Goal: Task Accomplishment & Management: Manage account settings

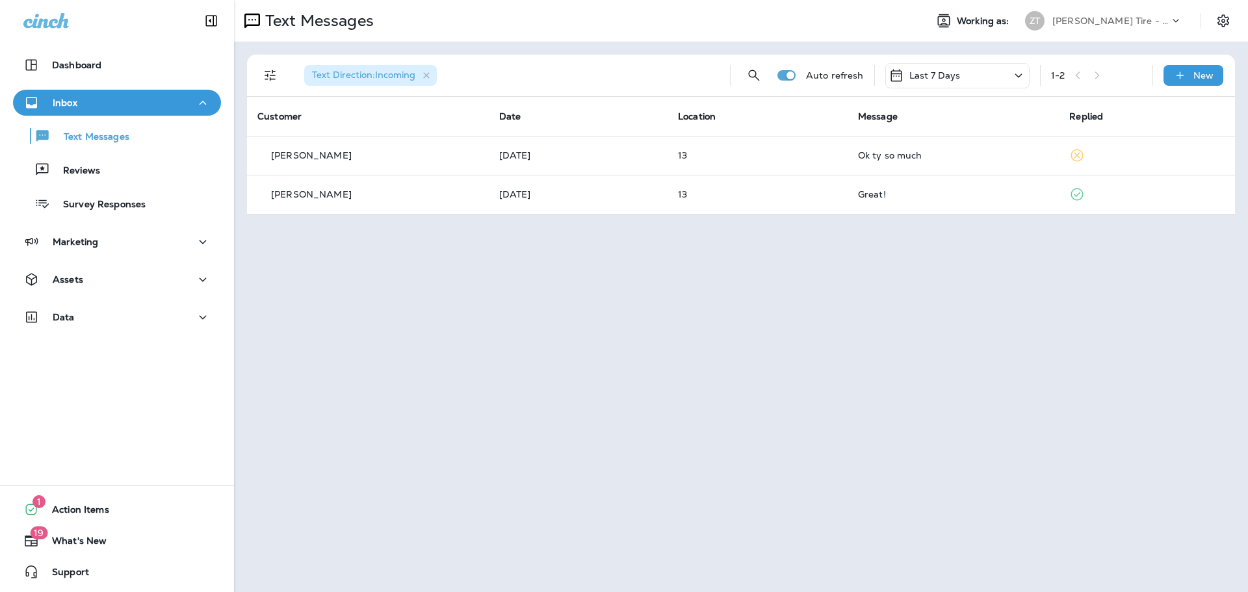
click at [1075, 16] on p "[PERSON_NAME] Tire - Hills & [PERSON_NAME]" at bounding box center [1111, 21] width 117 height 10
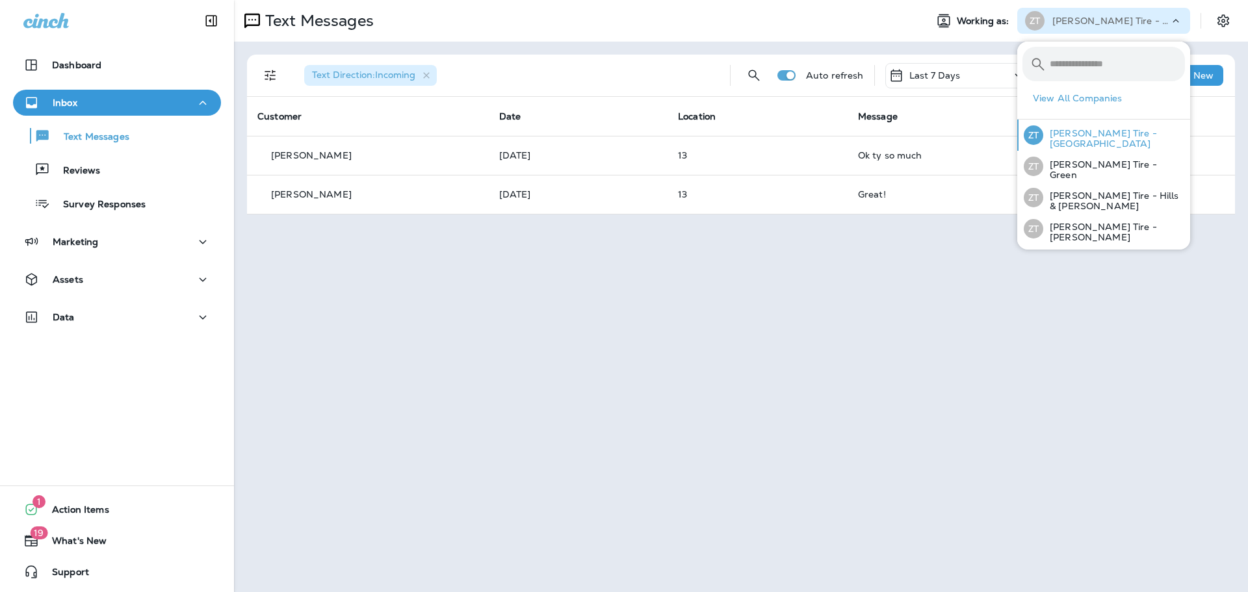
click at [1075, 131] on p "[PERSON_NAME] Tire - [GEOGRAPHIC_DATA]" at bounding box center [1114, 138] width 142 height 21
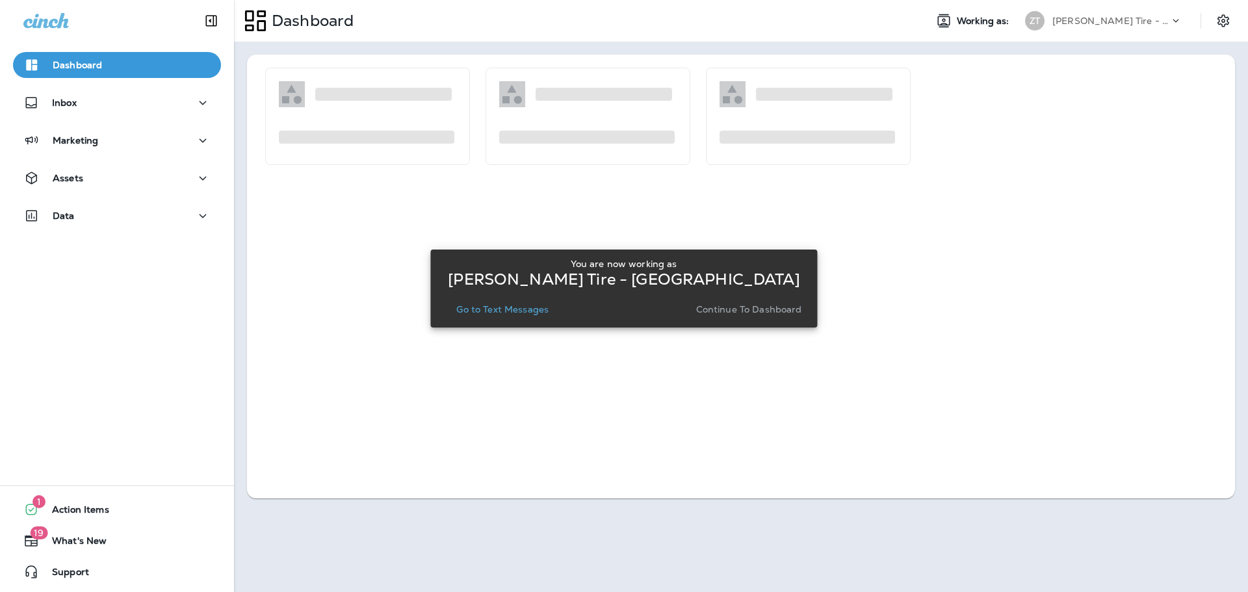
click at [772, 311] on p "Continue to Dashboard" at bounding box center [749, 309] width 106 height 10
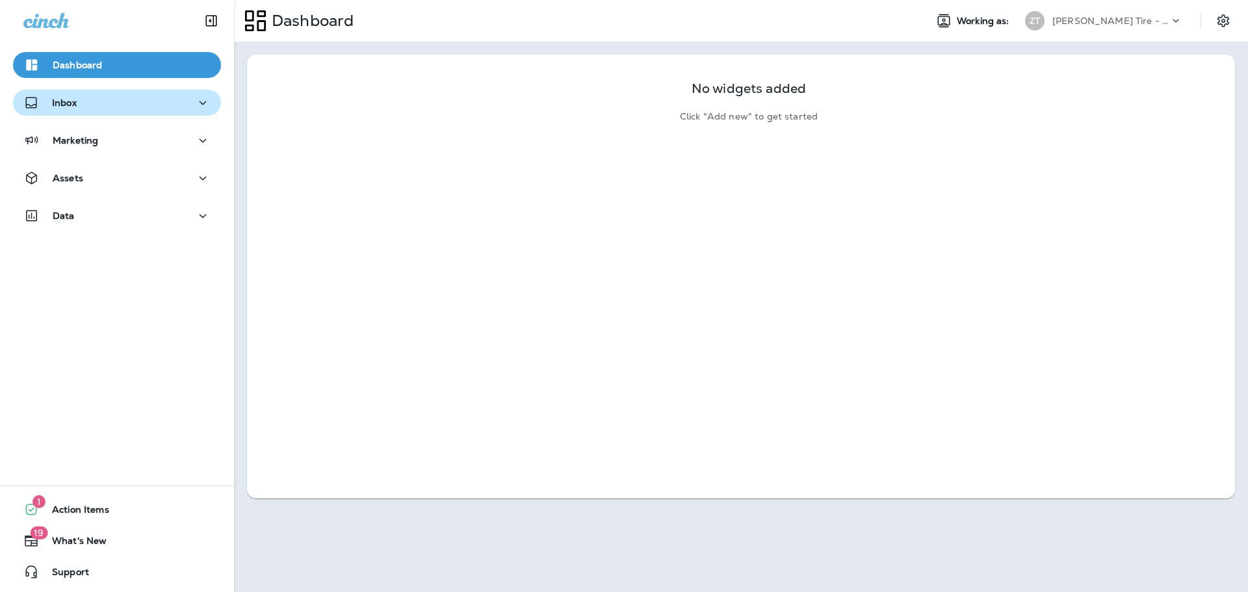
click at [52, 98] on p "Inbox" at bounding box center [64, 103] width 25 height 10
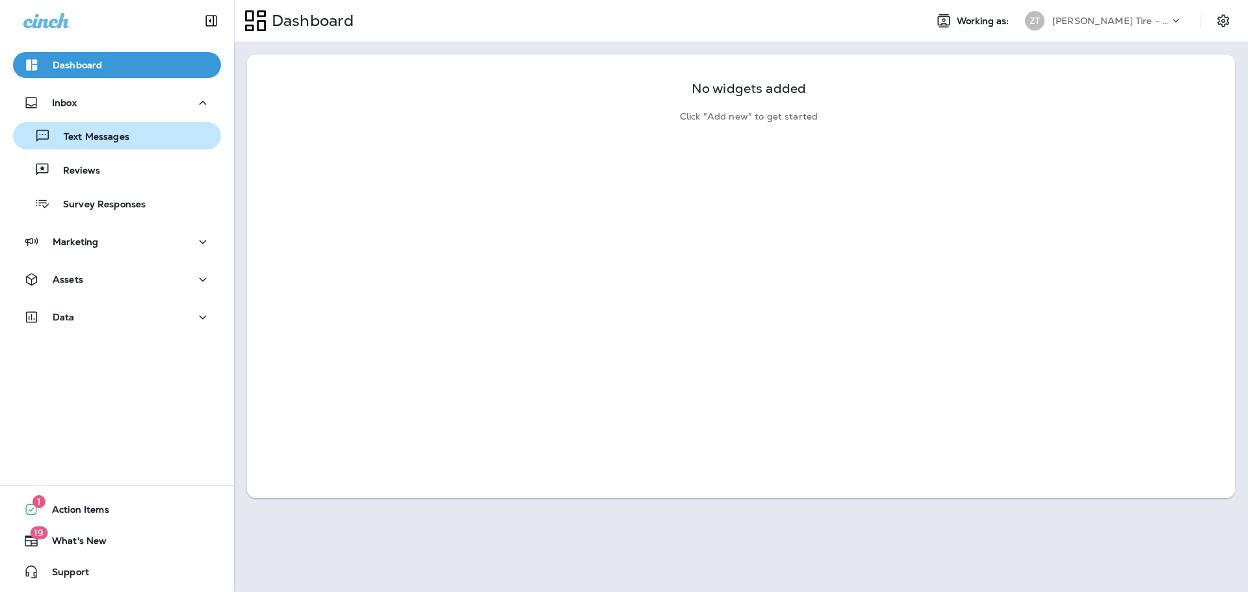
click at [108, 138] on p "Text Messages" at bounding box center [90, 137] width 79 height 12
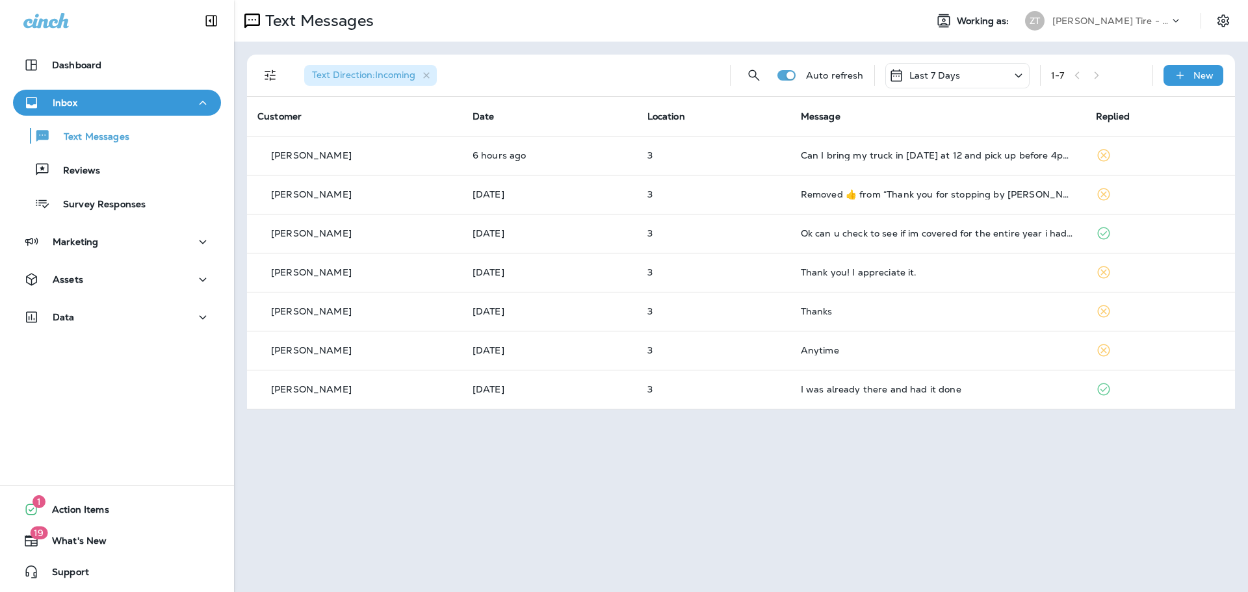
click at [1123, 17] on p "[PERSON_NAME] Tire - [GEOGRAPHIC_DATA]" at bounding box center [1111, 21] width 117 height 10
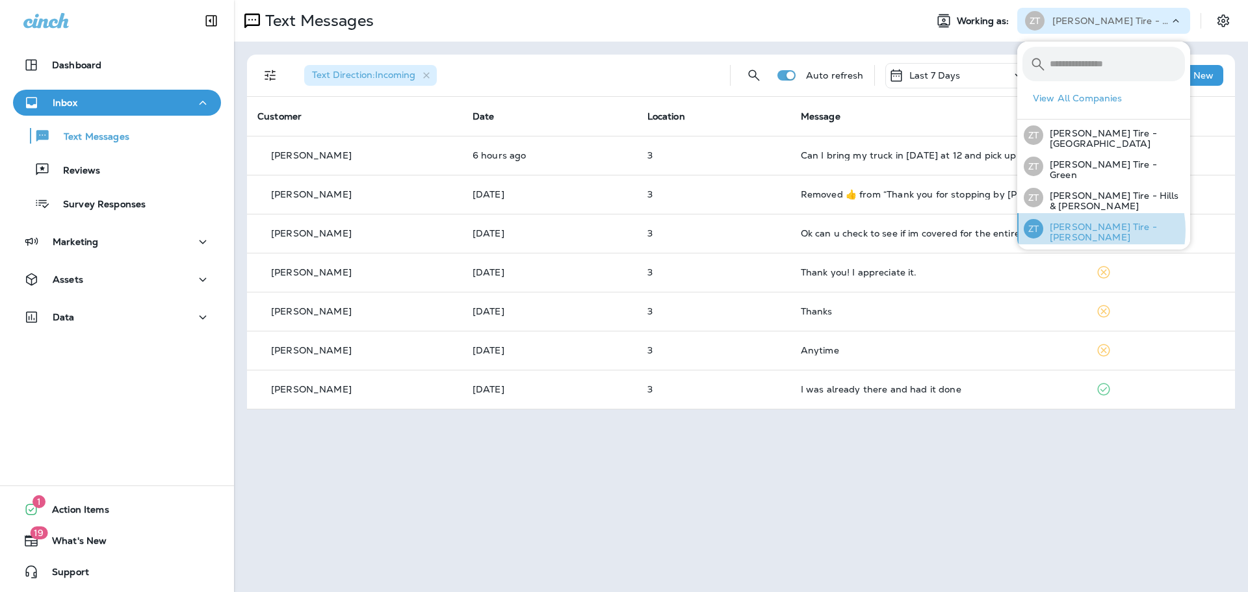
click at [1084, 228] on p "[PERSON_NAME] Tire - [PERSON_NAME]" at bounding box center [1114, 232] width 142 height 21
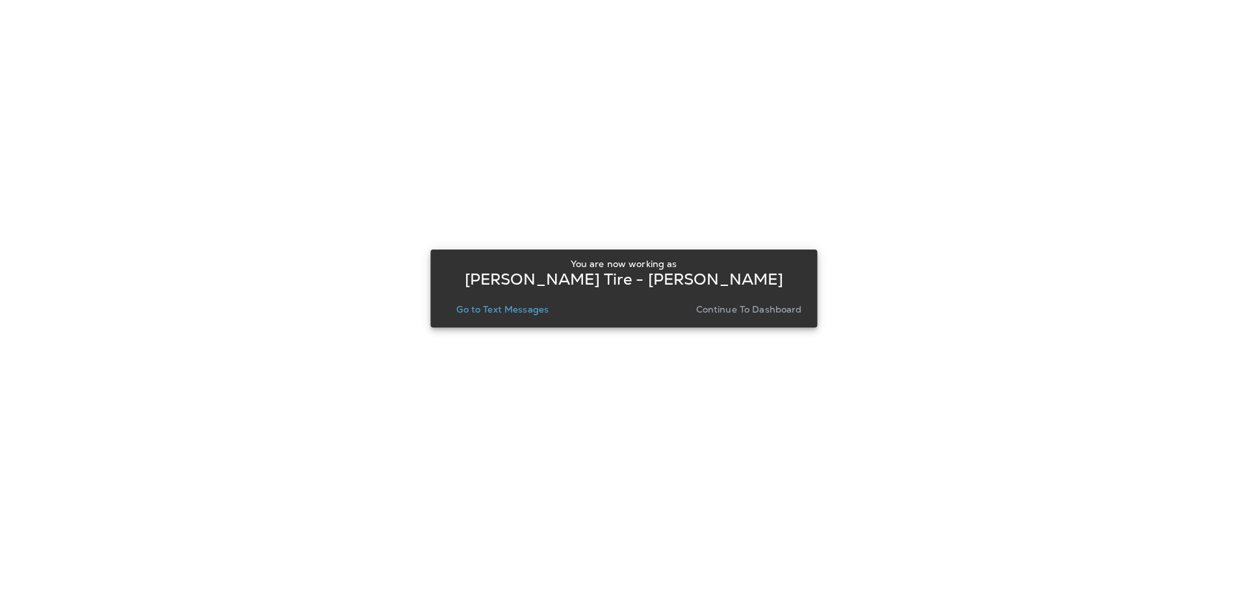
click at [741, 306] on p "Continue to Dashboard" at bounding box center [749, 309] width 106 height 10
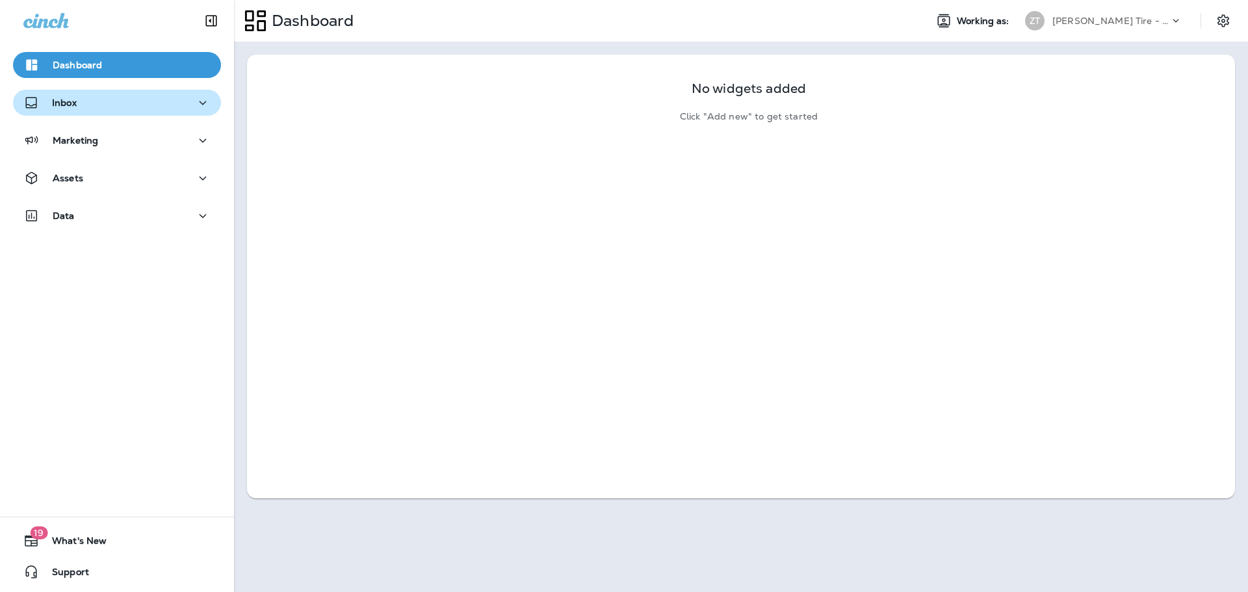
click at [99, 110] on div "Inbox" at bounding box center [116, 103] width 187 height 16
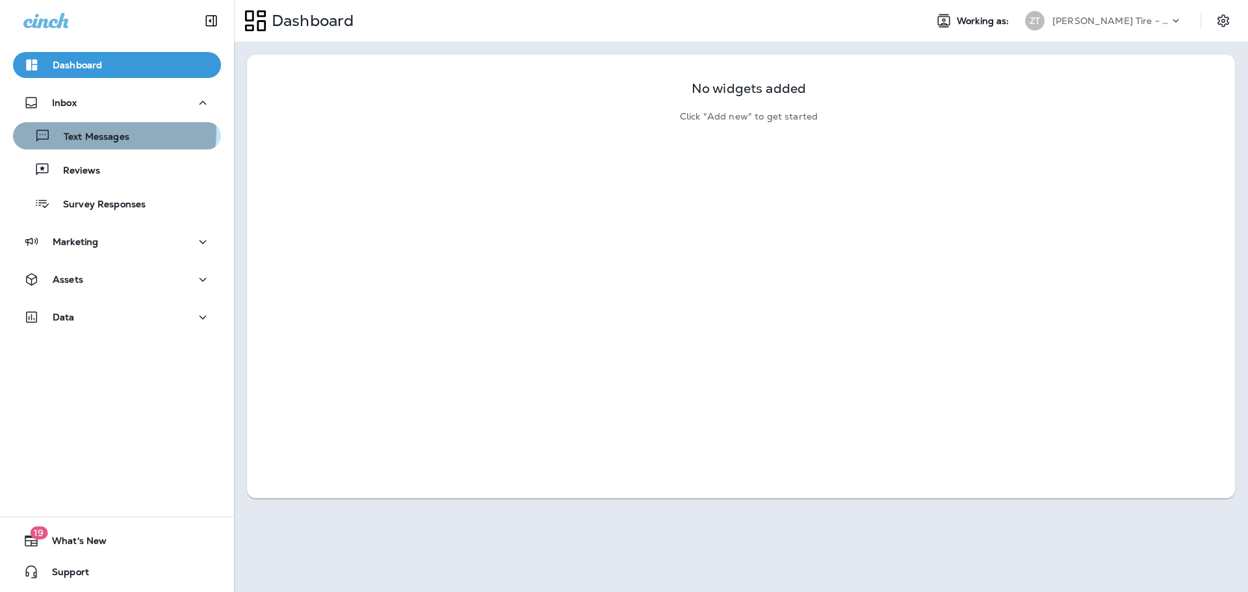
click at [99, 131] on p "Text Messages" at bounding box center [90, 137] width 79 height 12
